Goal: Check status: Check status

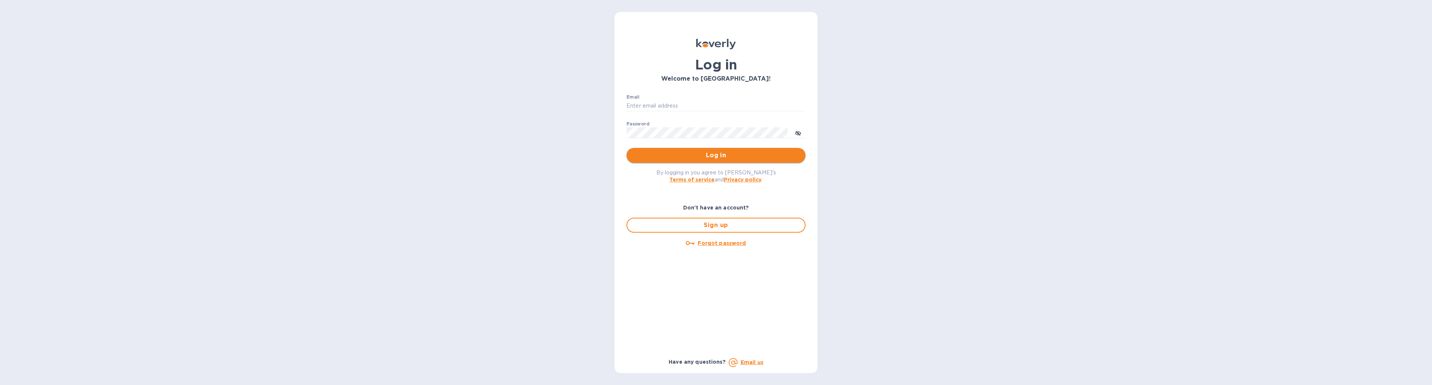
type input "info@jolieenfant.com"
click at [713, 160] on button "Log in" at bounding box center [716, 155] width 179 height 15
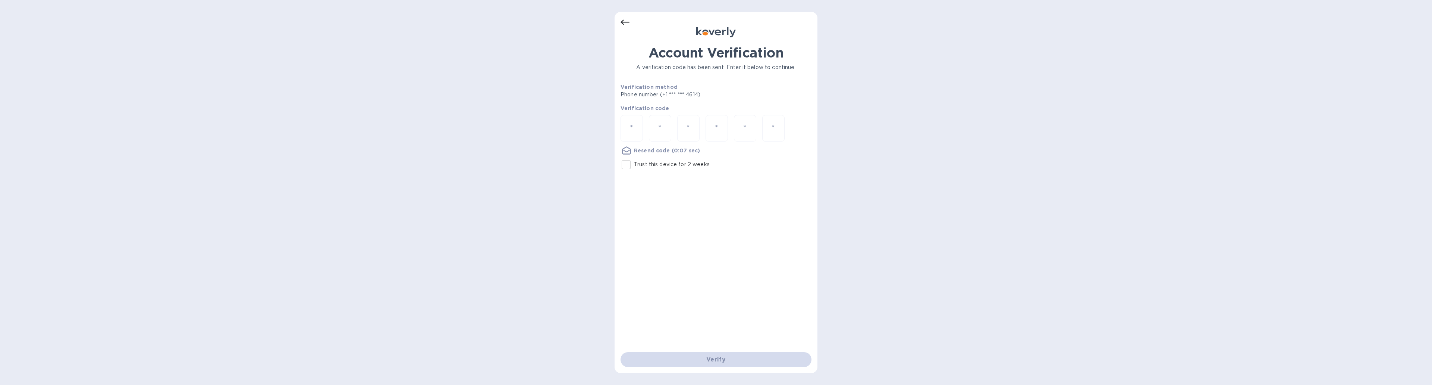
click at [628, 163] on input "Trust this device for 2 weeks" at bounding box center [626, 165] width 16 height 16
checkbox input "true"
click at [632, 126] on input "number" at bounding box center [632, 128] width 10 height 14
type input "5"
type input "1"
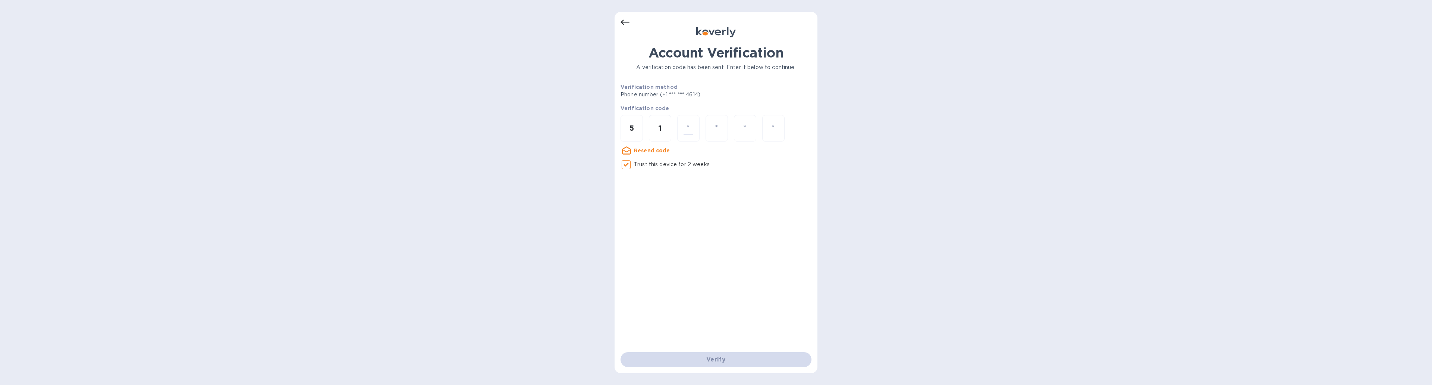
type input "1"
type input "0"
type input "8"
type input "7"
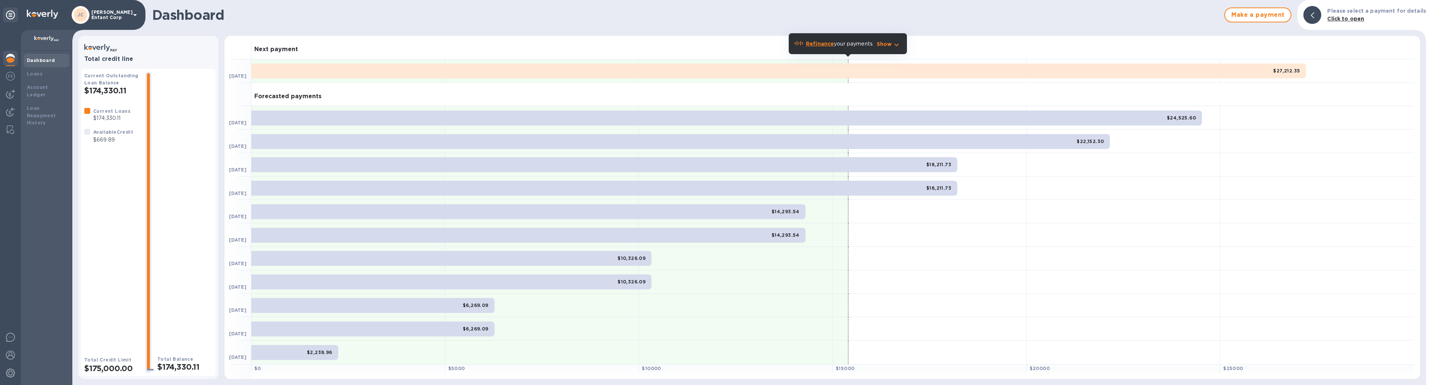
click at [108, 110] on b "Current Loans" at bounding box center [111, 111] width 37 height 6
click at [111, 114] on p "$174,330.11" at bounding box center [111, 118] width 37 height 8
click at [31, 12] on img at bounding box center [42, 14] width 31 height 9
click at [12, 77] on img at bounding box center [10, 76] width 9 height 9
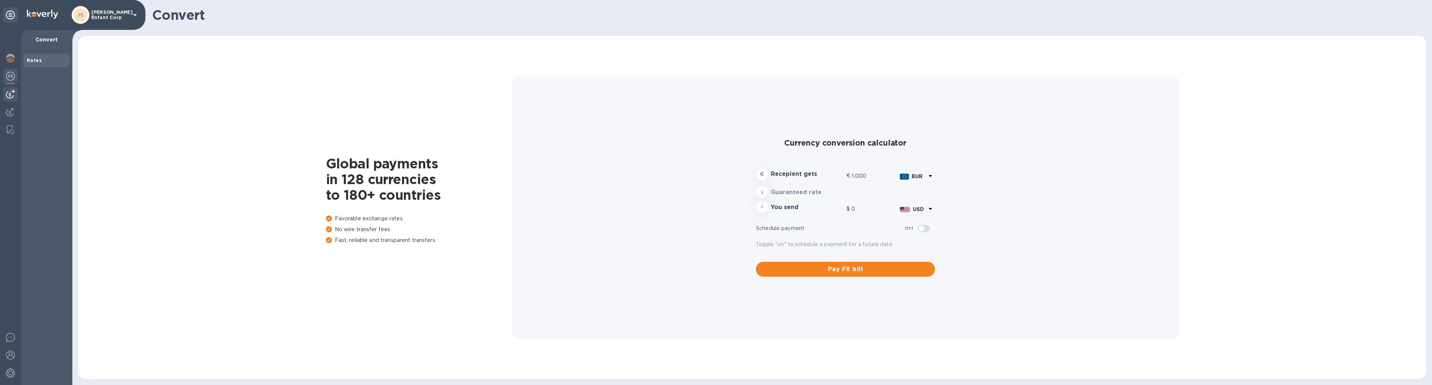
type input "1,172.54"
click at [9, 90] on img at bounding box center [10, 94] width 9 height 9
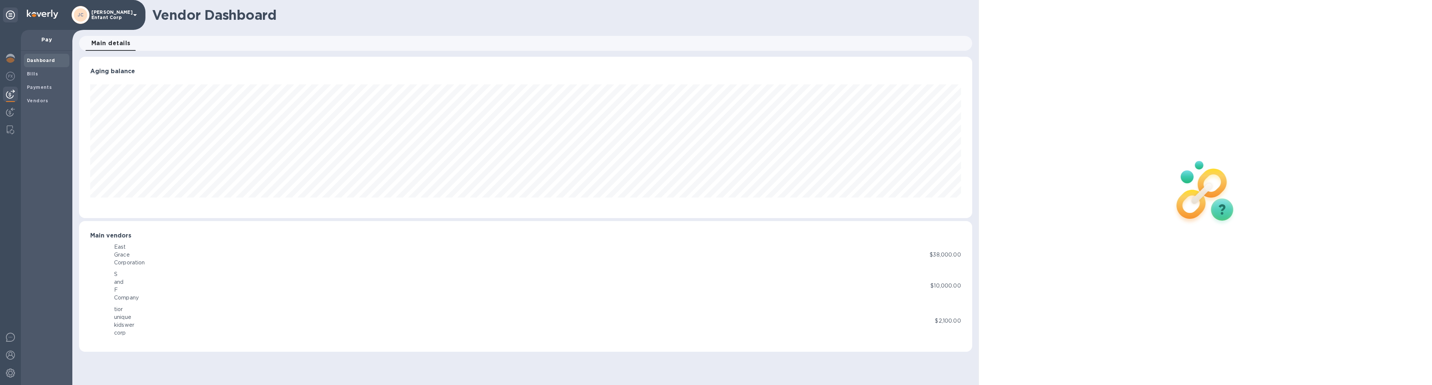
scroll to position [161, 893]
